Goal: Task Accomplishment & Management: Use online tool/utility

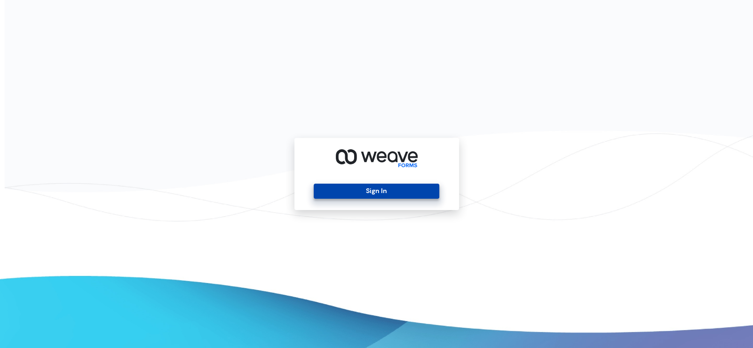
click at [364, 188] on button "Sign In" at bounding box center [377, 190] width 126 height 15
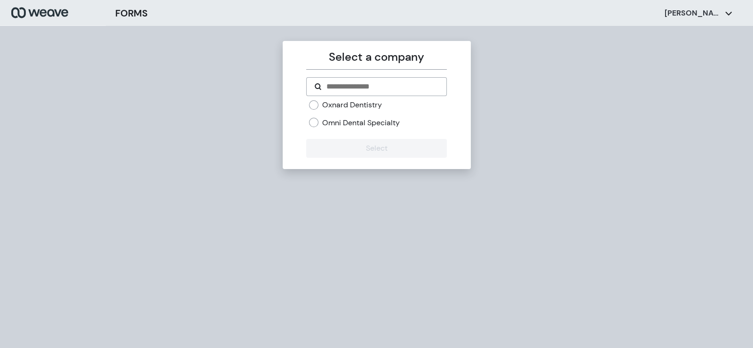
click at [329, 120] on label "Omni Dental Specialty" at bounding box center [361, 123] width 78 height 10
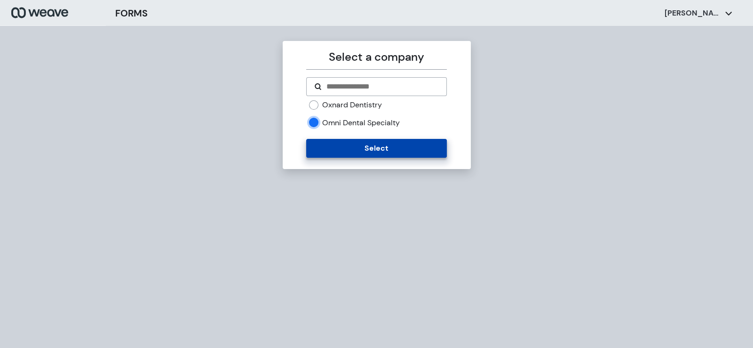
click at [355, 142] on button "Select" at bounding box center [376, 148] width 141 height 19
